Goal: Transaction & Acquisition: Purchase product/service

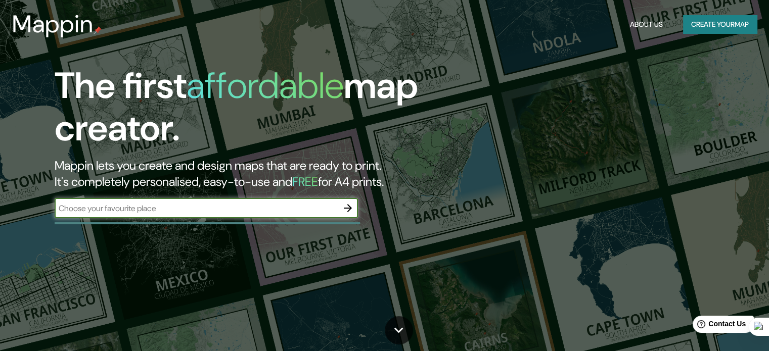
click at [196, 212] on input "text" at bounding box center [196, 209] width 283 height 12
click at [344, 205] on icon "button" at bounding box center [348, 208] width 12 height 12
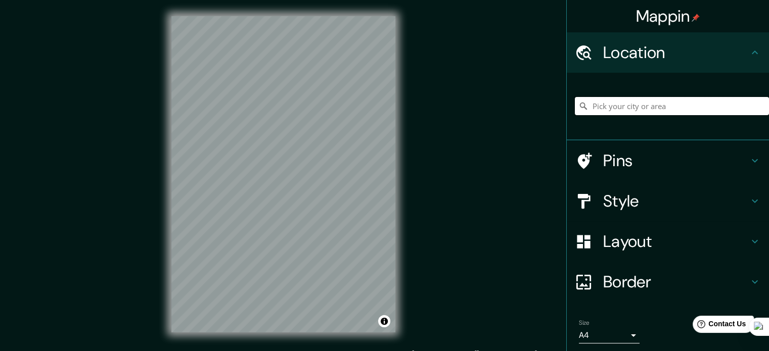
click at [603, 111] on input "Pick your city or area" at bounding box center [672, 106] width 194 height 18
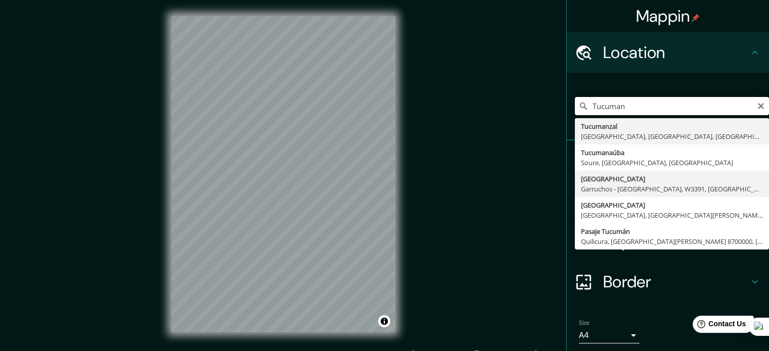
scroll to position [34, 0]
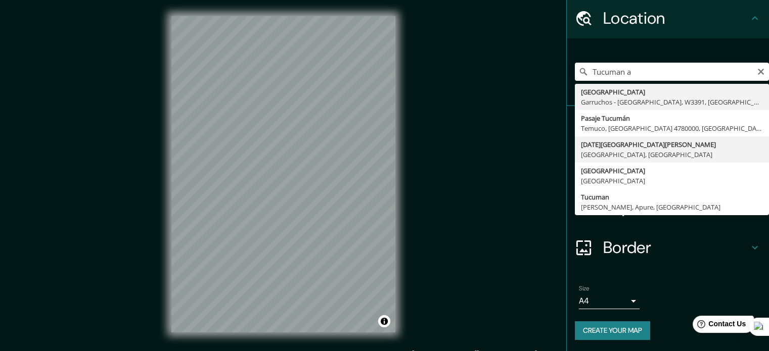
type input "[DATE][GEOGRAPHIC_DATA][PERSON_NAME], [GEOGRAPHIC_DATA], [GEOGRAPHIC_DATA]"
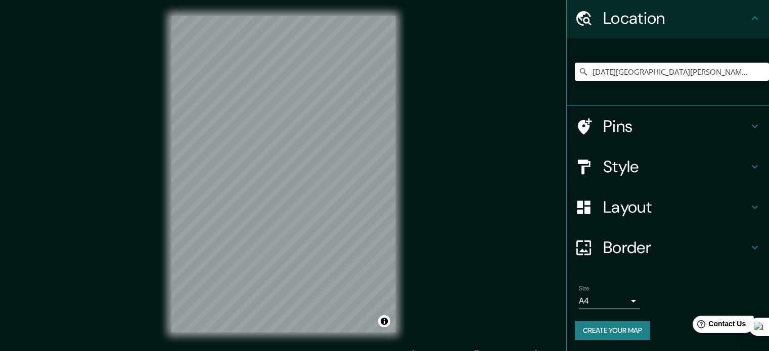
click at [663, 163] on h4 "Style" at bounding box center [676, 167] width 146 height 20
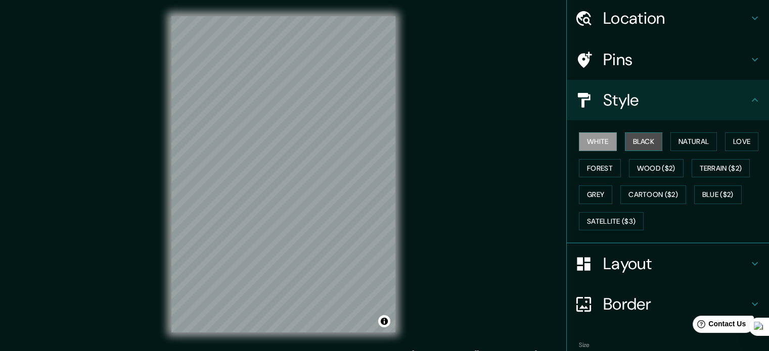
click at [630, 139] on button "Black" at bounding box center [644, 141] width 38 height 19
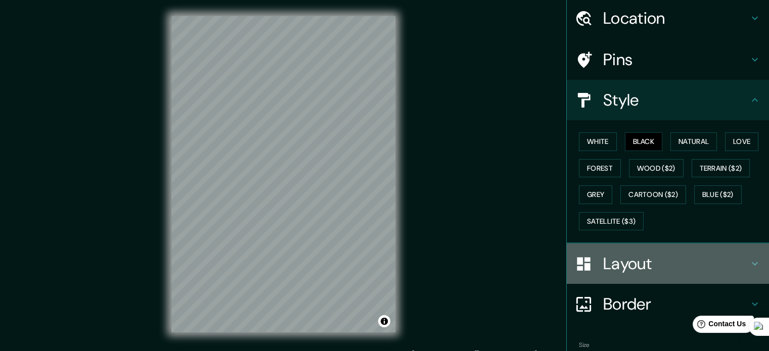
click at [654, 264] on h4 "Layout" at bounding box center [676, 264] width 146 height 20
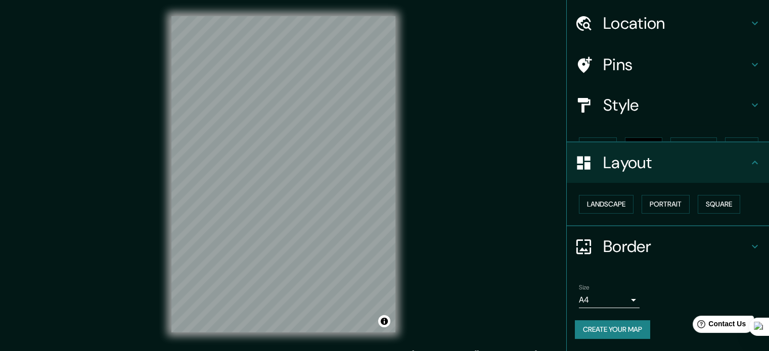
scroll to position [11, 0]
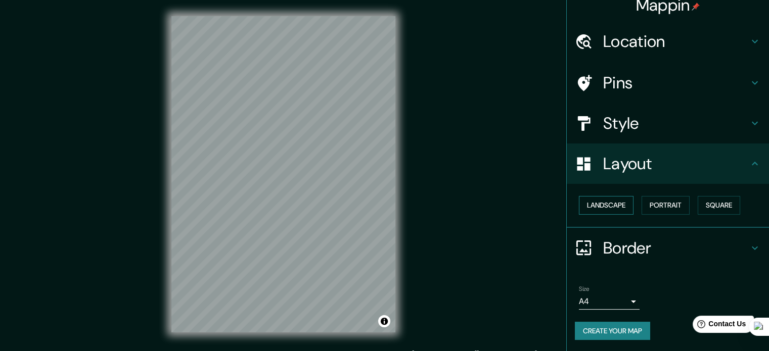
click at [612, 206] on button "Landscape" at bounding box center [606, 205] width 55 height 19
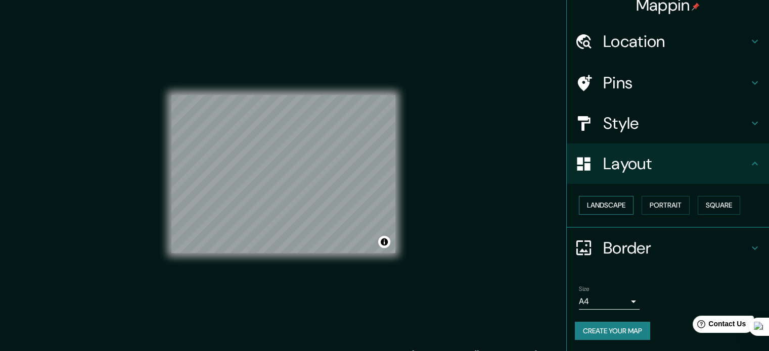
click at [612, 206] on button "Landscape" at bounding box center [606, 205] width 55 height 19
click at [607, 208] on button "Landscape" at bounding box center [606, 205] width 55 height 19
click at [623, 209] on button "Landscape" at bounding box center [606, 205] width 55 height 19
click at [675, 207] on button "Portrait" at bounding box center [665, 205] width 48 height 19
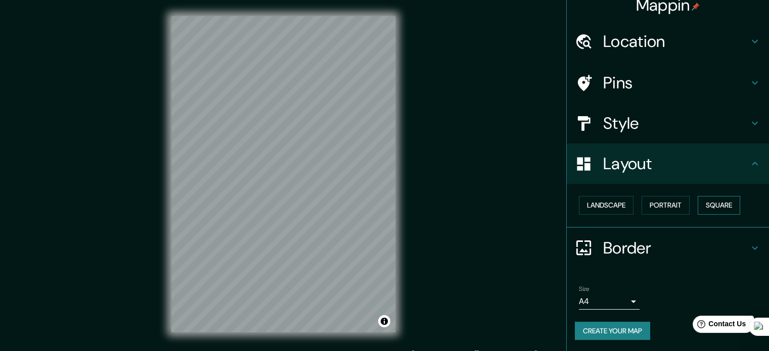
click at [705, 208] on button "Square" at bounding box center [718, 205] width 42 height 19
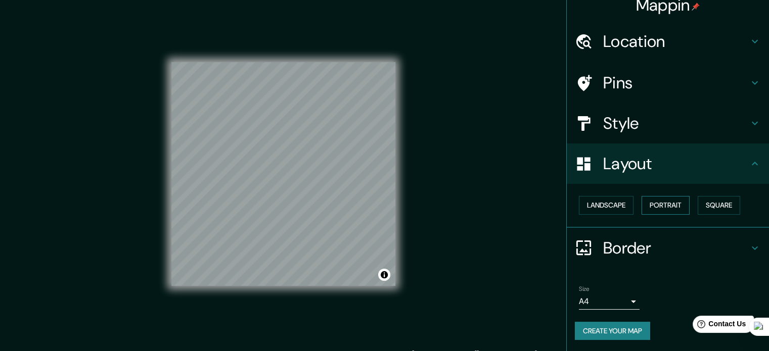
click at [675, 208] on button "Portrait" at bounding box center [665, 205] width 48 height 19
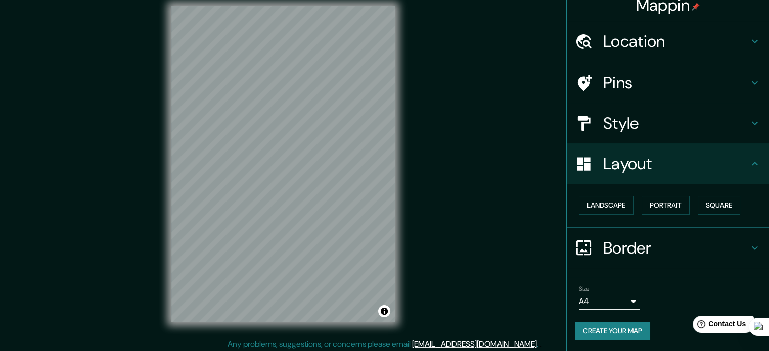
scroll to position [13, 0]
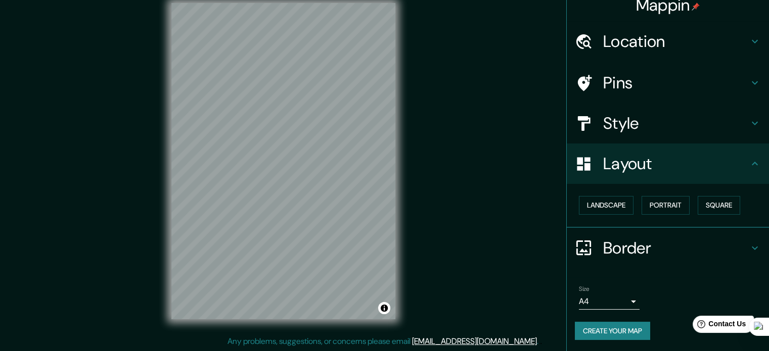
click at [692, 170] on h4 "Layout" at bounding box center [676, 164] width 146 height 20
click at [686, 128] on h4 "Style" at bounding box center [676, 123] width 146 height 20
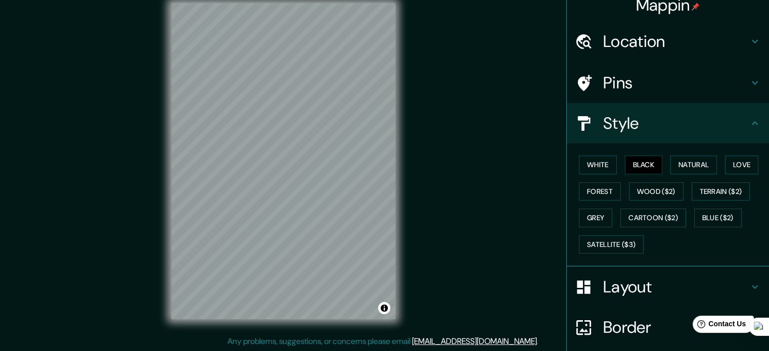
click at [655, 87] on h4 "Pins" at bounding box center [676, 83] width 146 height 20
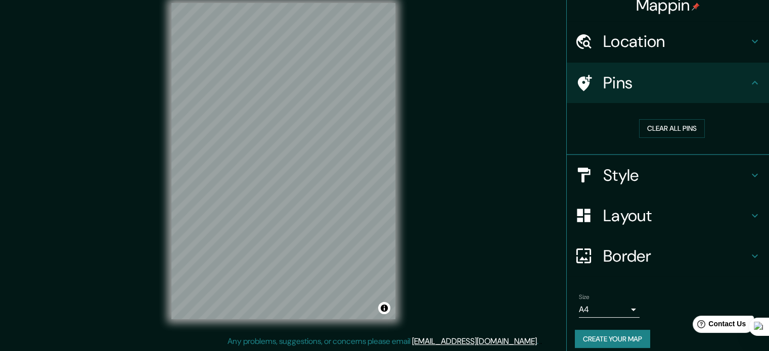
click at [655, 87] on h4 "Pins" at bounding box center [676, 83] width 146 height 20
click at [665, 181] on h4 "Style" at bounding box center [676, 175] width 146 height 20
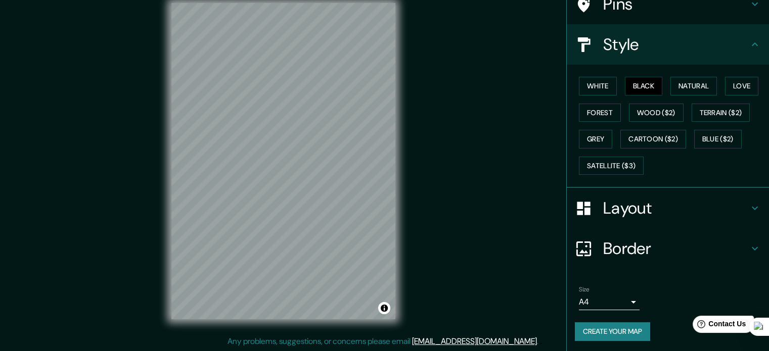
scroll to position [0, 0]
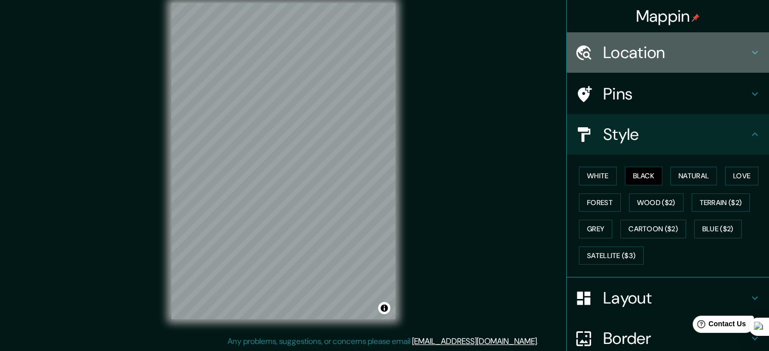
click at [669, 64] on div "Location" at bounding box center [668, 52] width 202 height 40
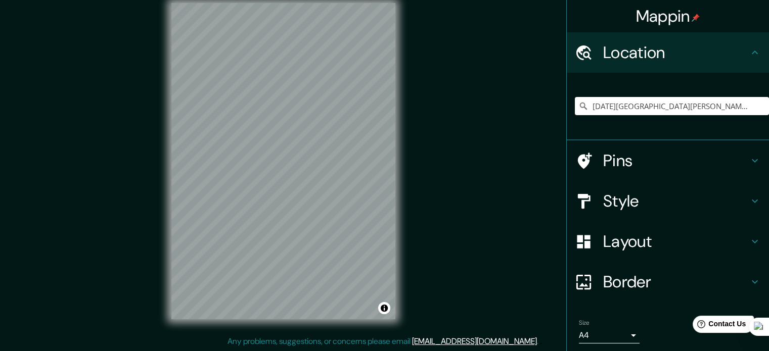
click at [667, 172] on div "Pins" at bounding box center [668, 161] width 202 height 40
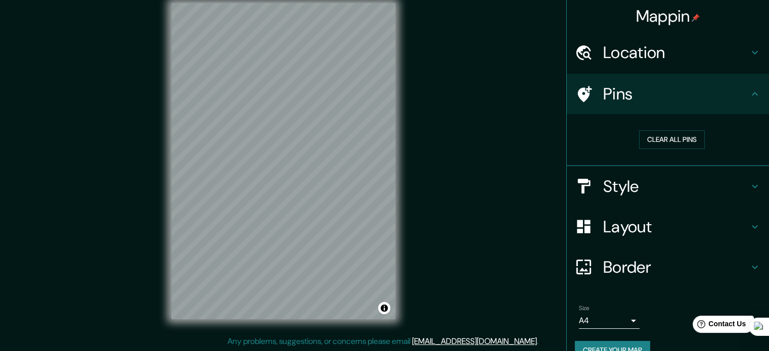
click at [648, 183] on h4 "Style" at bounding box center [676, 186] width 146 height 20
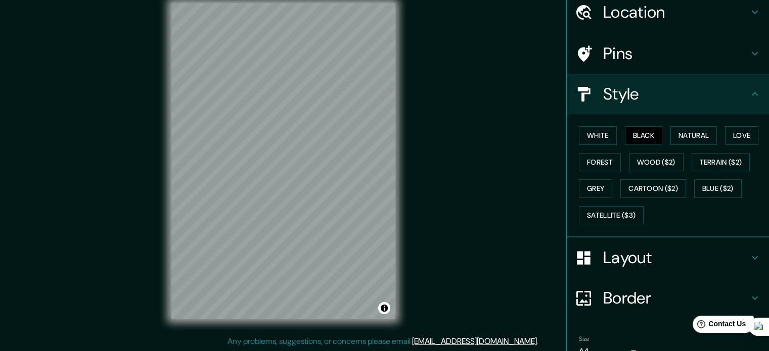
scroll to position [90, 0]
